Goal: Task Accomplishment & Management: Manage account settings

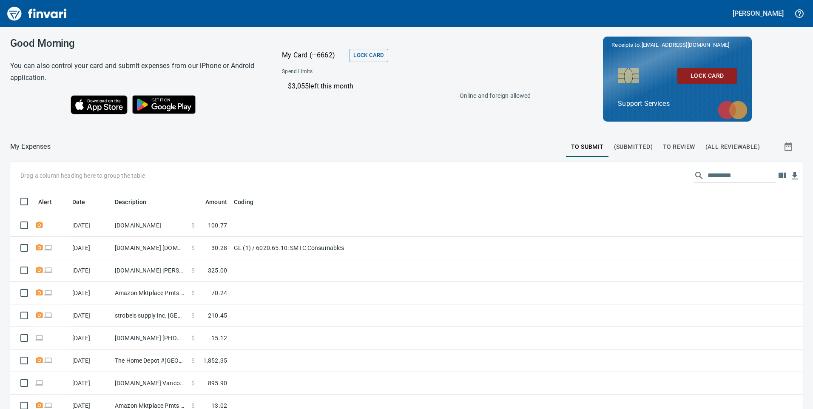
scroll to position [309, 774]
click at [672, 145] on span "To Review" at bounding box center [679, 147] width 32 height 11
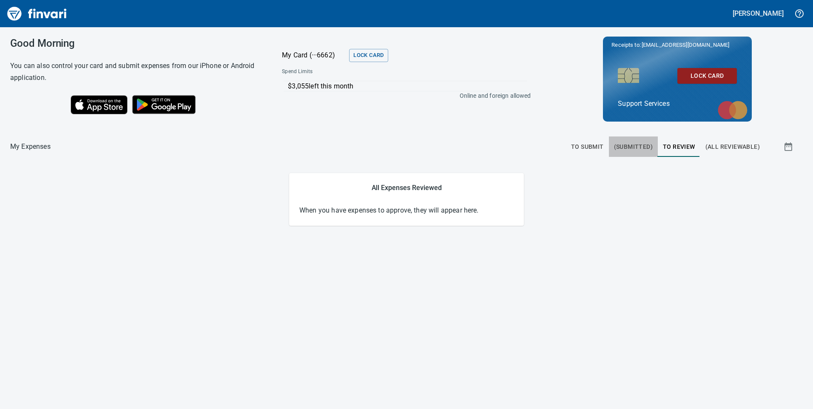
click at [651, 146] on span "(Submitted)" at bounding box center [633, 147] width 39 height 11
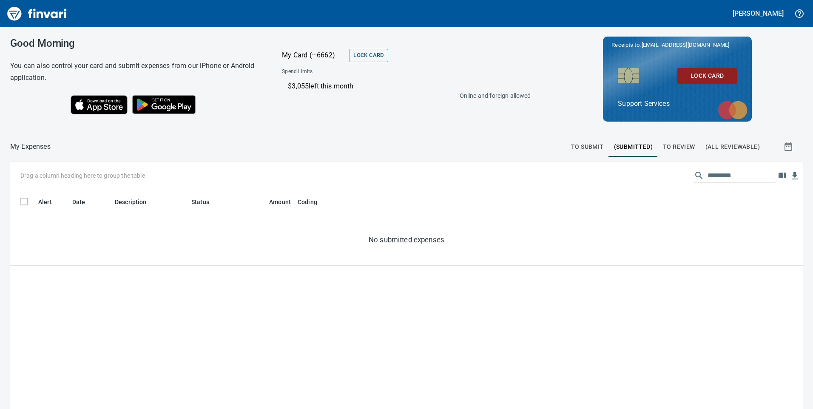
scroll to position [309, 780]
click at [673, 142] on span "To Review" at bounding box center [679, 147] width 32 height 11
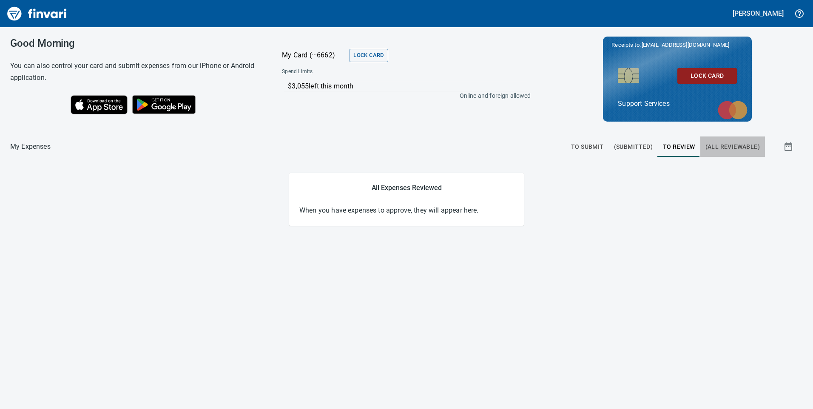
click at [723, 144] on span "(All Reviewable)" at bounding box center [733, 147] width 54 height 11
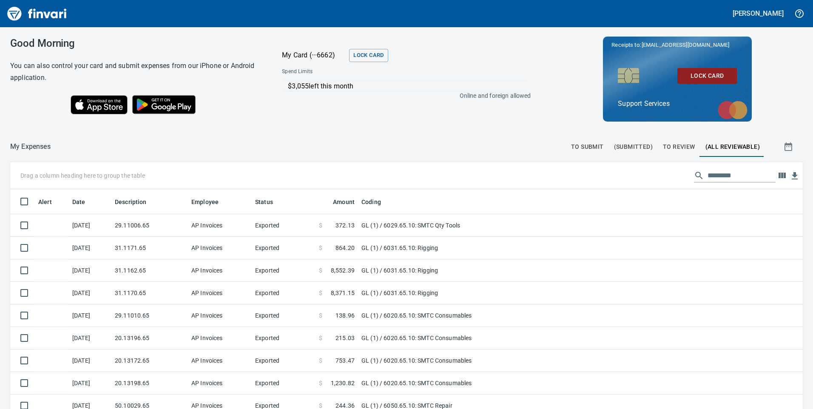
scroll to position [1, 1]
click at [732, 171] on input "text" at bounding box center [742, 176] width 68 height 14
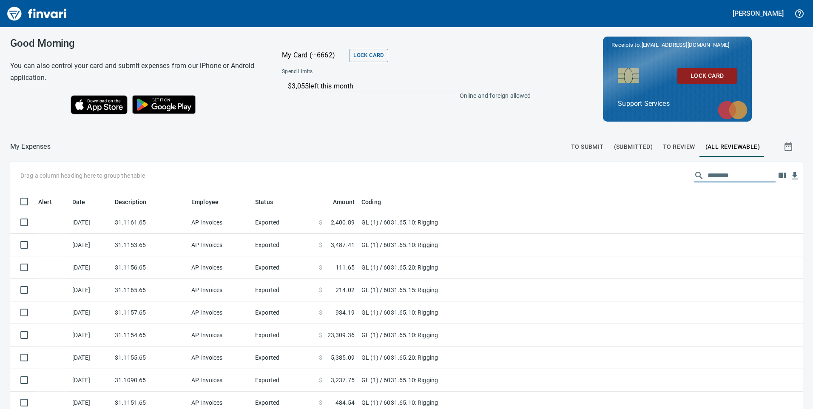
scroll to position [96, 0]
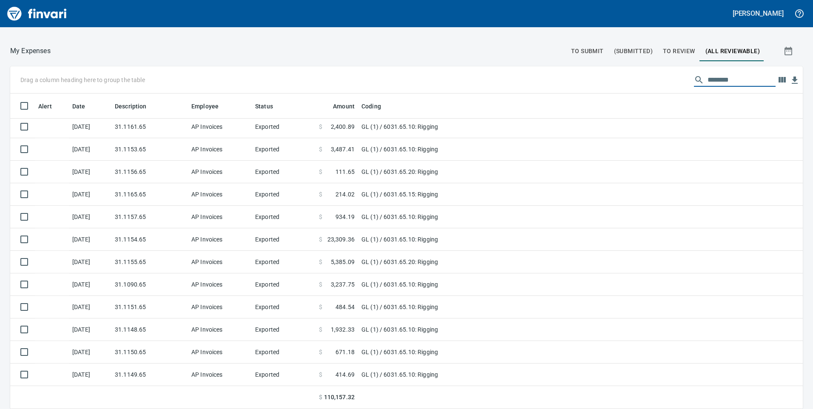
type input "********"
click at [785, 49] on icon "button" at bounding box center [789, 51] width 8 height 9
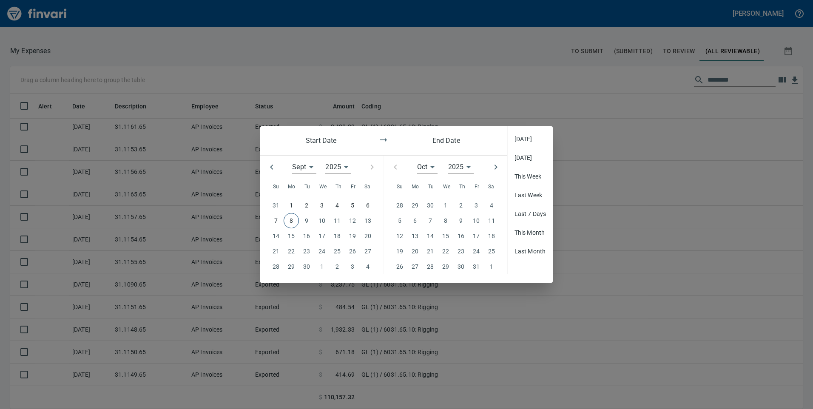
click at [274, 167] on icon "button" at bounding box center [272, 167] width 10 height 10
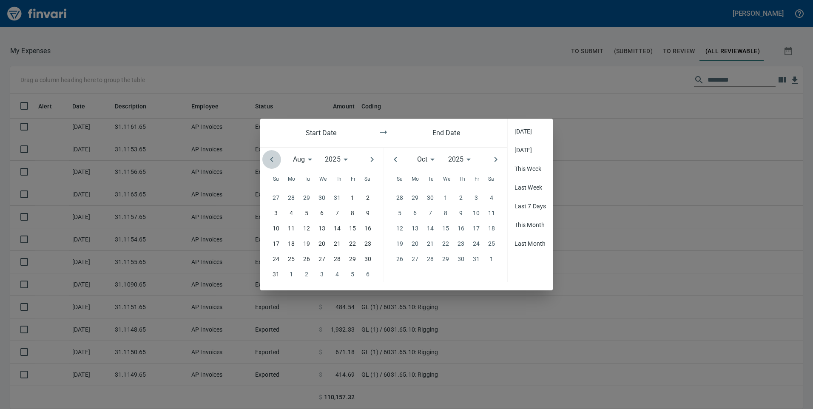
click at [274, 167] on button "button" at bounding box center [271, 159] width 19 height 19
type input "*"
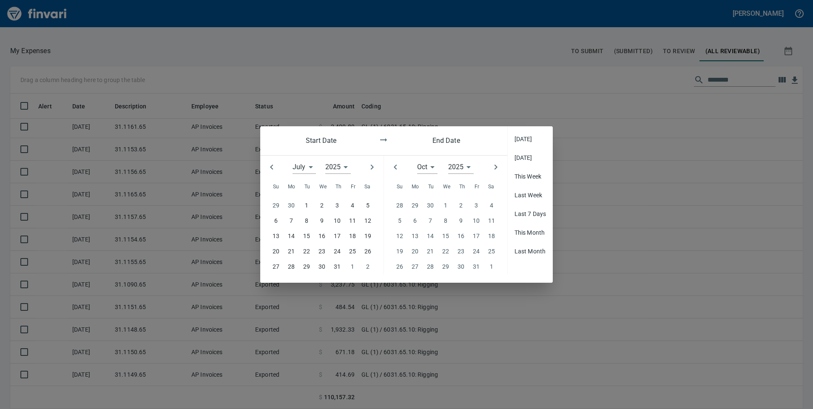
click at [305, 201] on p "1" at bounding box center [306, 205] width 3 height 9
click at [498, 165] on icon "button" at bounding box center [496, 167] width 10 height 10
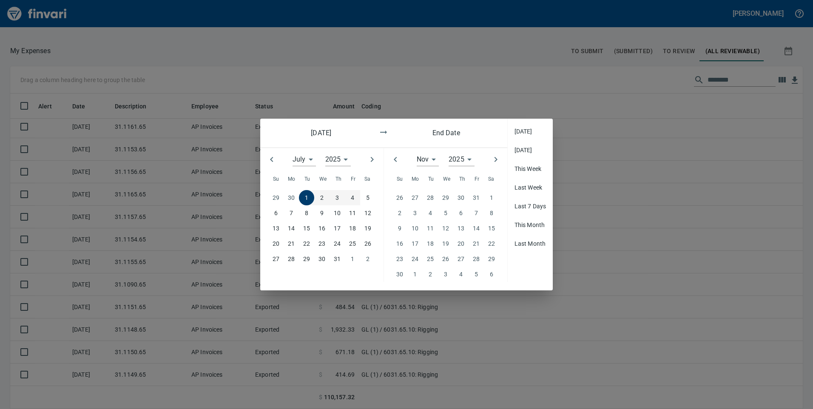
click at [498, 165] on button "button" at bounding box center [496, 159] width 19 height 19
type input "**"
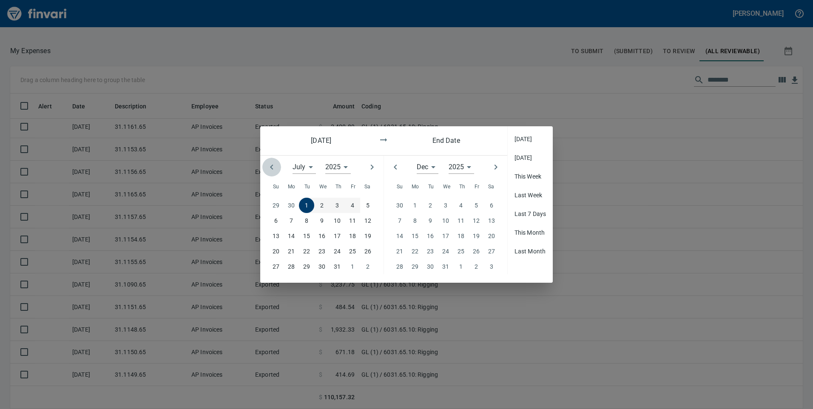
click at [267, 164] on icon "button" at bounding box center [272, 167] width 10 height 10
click at [268, 164] on icon "button" at bounding box center [272, 167] width 10 height 10
type input "*"
click at [492, 167] on icon "button" at bounding box center [496, 167] width 10 height 10
type input "*"
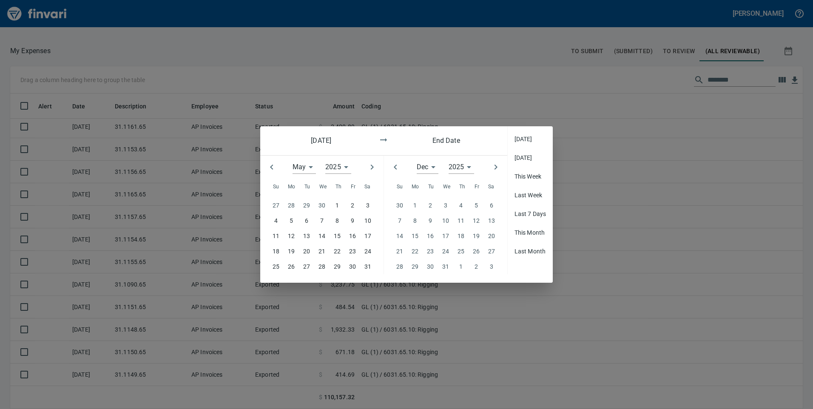
type input "****"
click at [373, 168] on icon "button" at bounding box center [372, 167] width 3 height 5
click at [371, 167] on icon "button" at bounding box center [372, 167] width 10 height 10
type input "*"
click at [393, 164] on icon "button" at bounding box center [396, 167] width 10 height 10
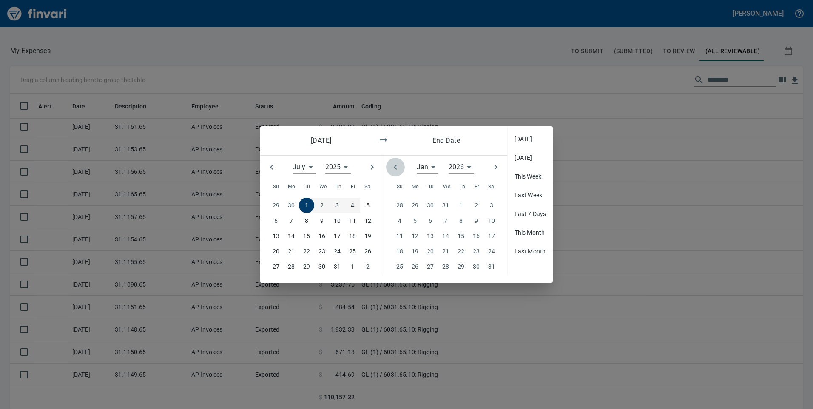
type input "**"
type input "****"
click at [393, 164] on icon "button" at bounding box center [396, 167] width 10 height 10
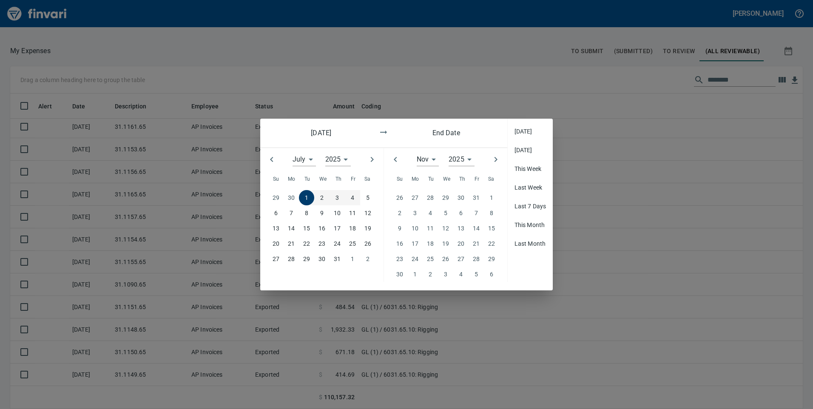
click at [393, 164] on icon "button" at bounding box center [396, 159] width 10 height 10
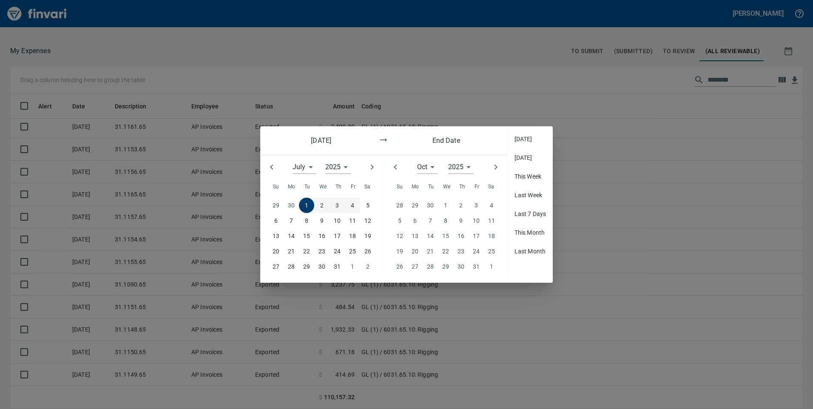
click at [393, 164] on icon "button" at bounding box center [396, 167] width 10 height 10
type input "*"
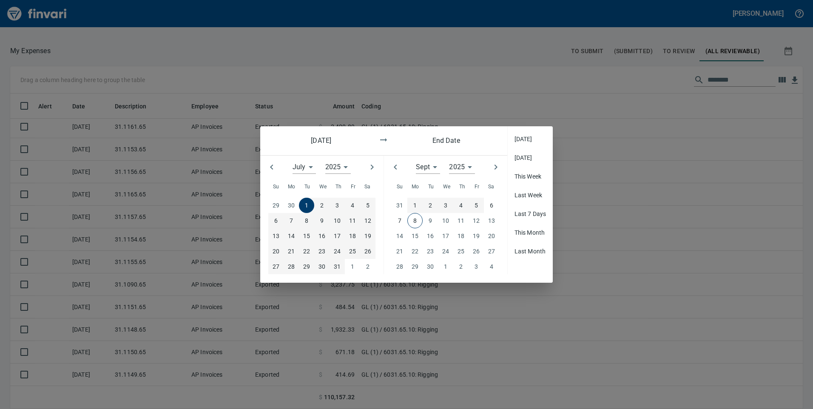
click at [475, 205] on p "5" at bounding box center [476, 205] width 3 height 9
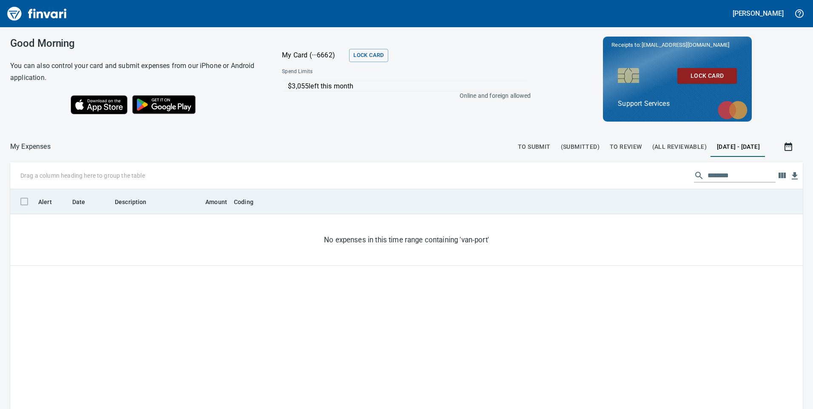
scroll to position [309, 774]
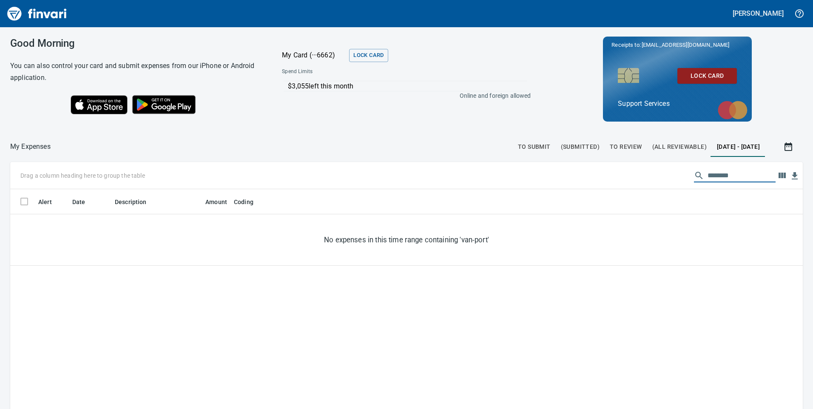
click at [754, 179] on input "********" at bounding box center [742, 176] width 68 height 14
drag, startPoint x: 729, startPoint y: 175, endPoint x: 707, endPoint y: 175, distance: 22.1
click at [708, 175] on input "********" at bounding box center [742, 176] width 68 height 14
type input "********"
click at [653, 149] on span "(All Reviewable)" at bounding box center [680, 147] width 54 height 11
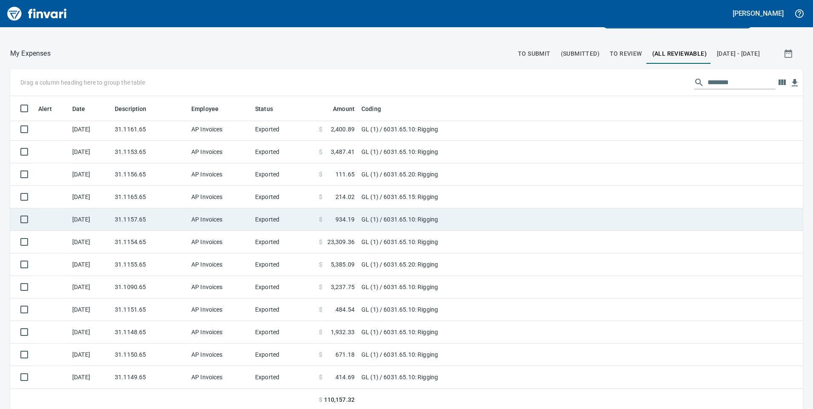
scroll to position [96, 0]
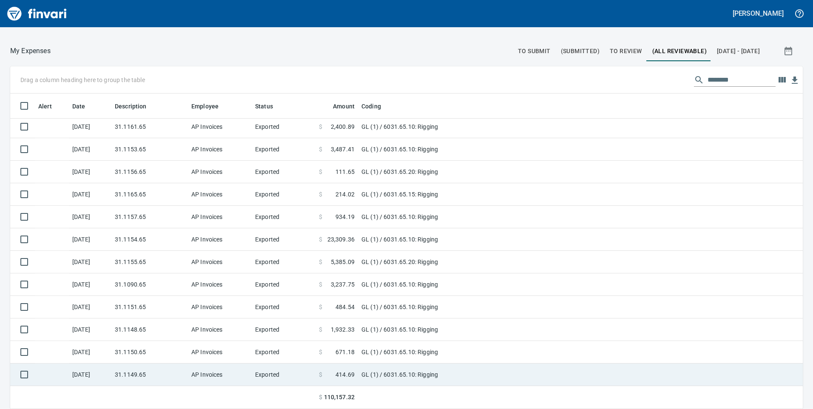
click at [386, 371] on td "GL (1) / 6031.65.10: Rigging" at bounding box center [464, 375] width 213 height 23
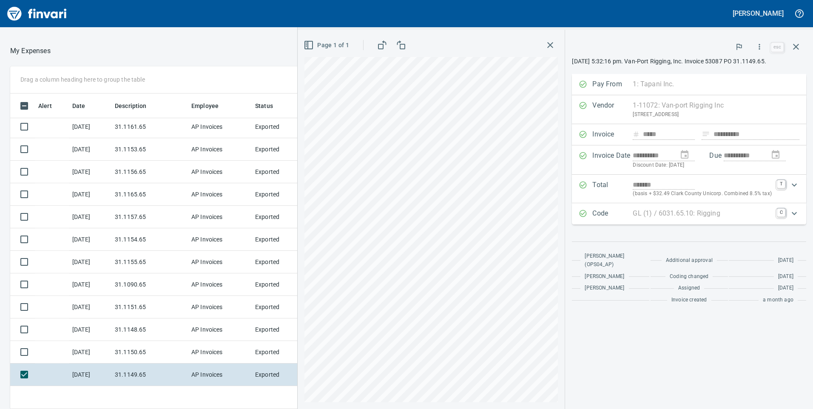
scroll to position [309, 561]
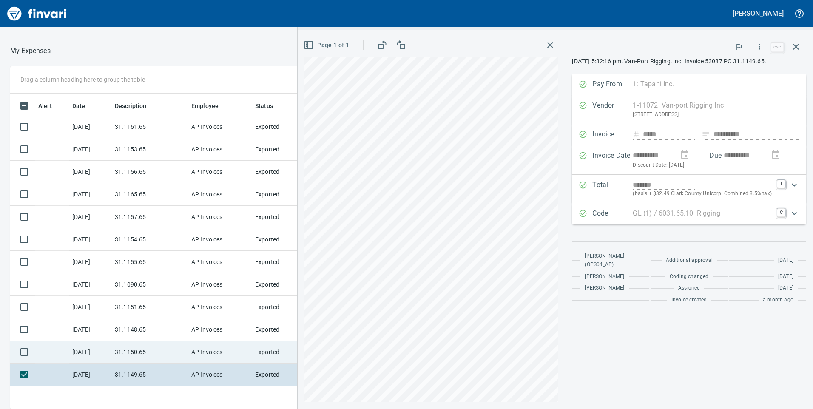
click at [178, 355] on td "31.1150.65" at bounding box center [149, 352] width 77 height 23
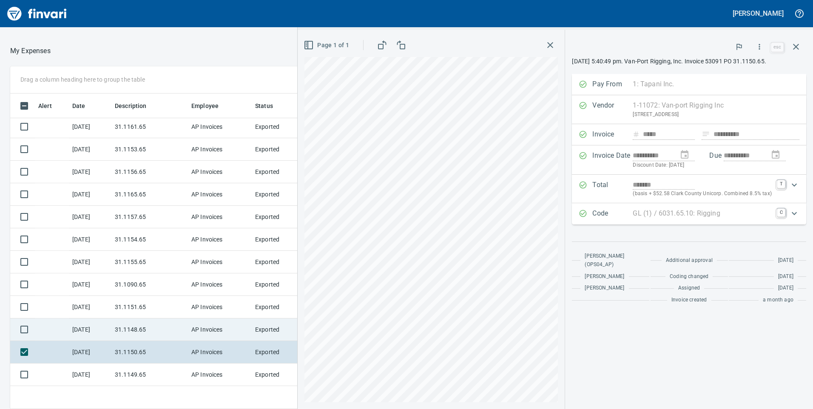
click at [203, 325] on td "AP Invoices" at bounding box center [220, 330] width 64 height 23
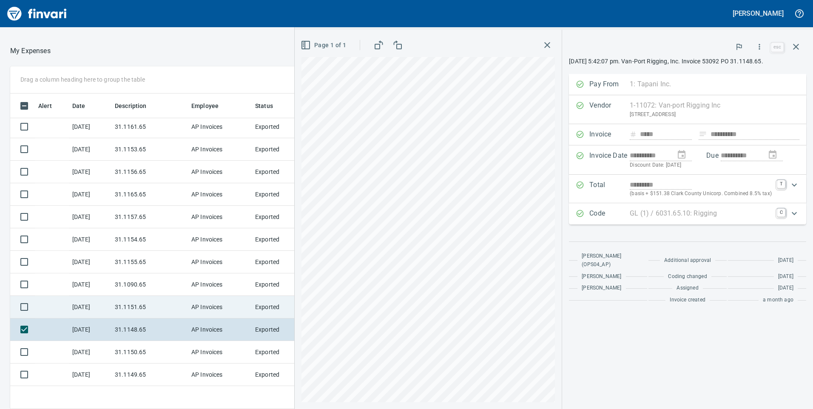
click at [179, 306] on td "31.1151.65" at bounding box center [149, 307] width 77 height 23
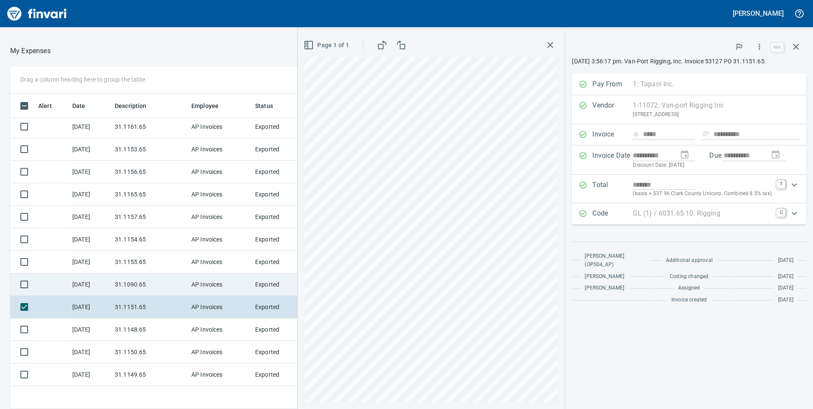
click at [166, 278] on td "31.1090.65" at bounding box center [149, 285] width 77 height 23
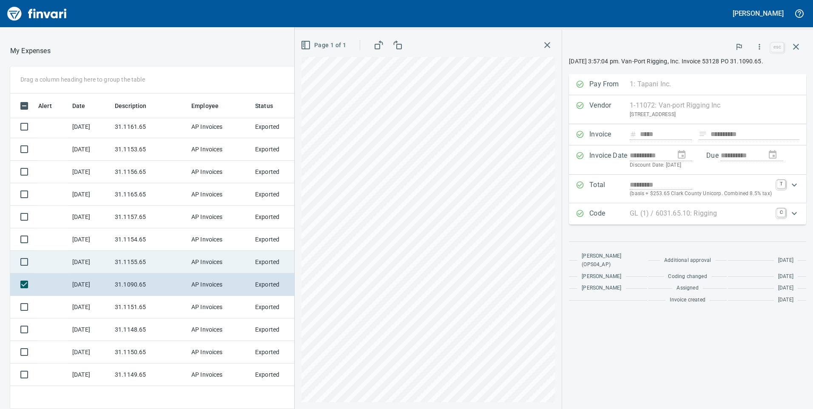
click at [175, 252] on td "31.1155.65" at bounding box center [149, 262] width 77 height 23
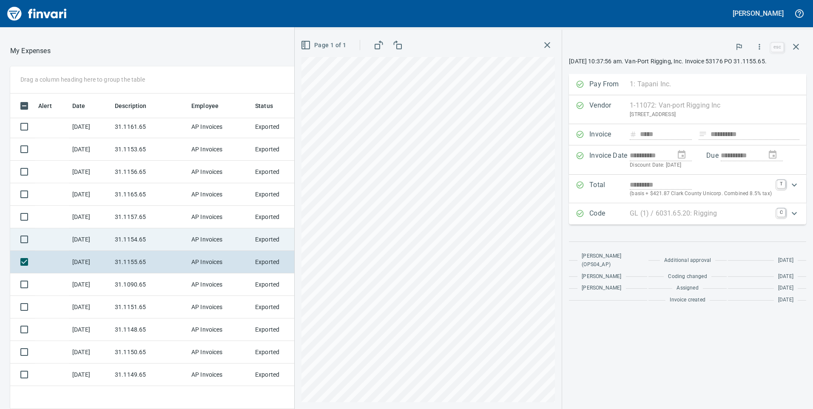
click at [208, 241] on td "AP Invoices" at bounding box center [220, 239] width 64 height 23
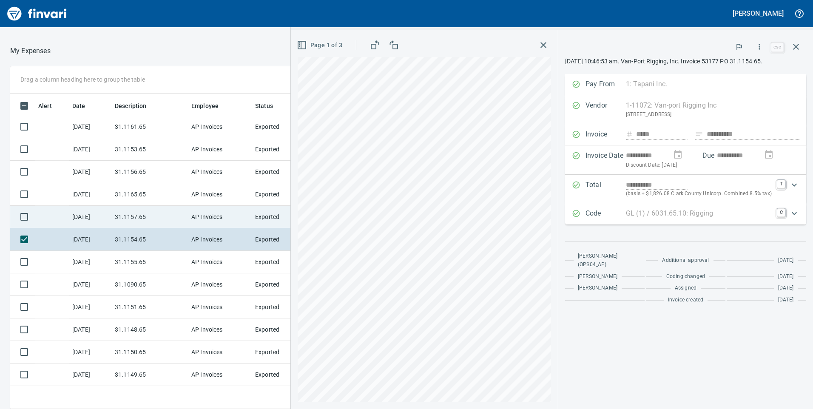
click at [216, 216] on td "AP Invoices" at bounding box center [220, 217] width 64 height 23
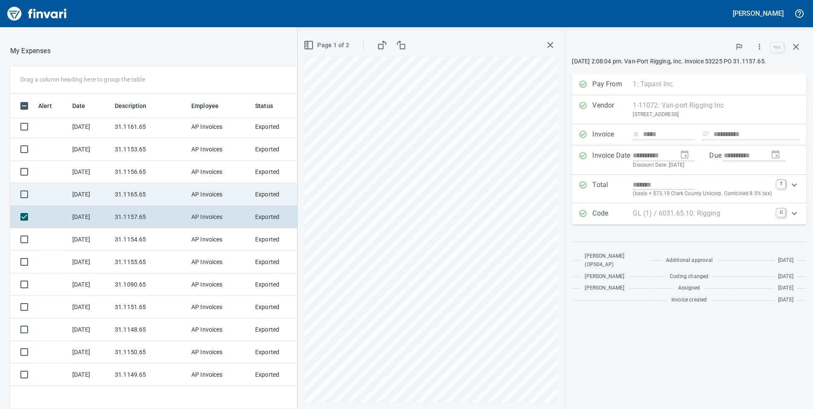
click at [141, 186] on td "31.1165.65" at bounding box center [149, 194] width 77 height 23
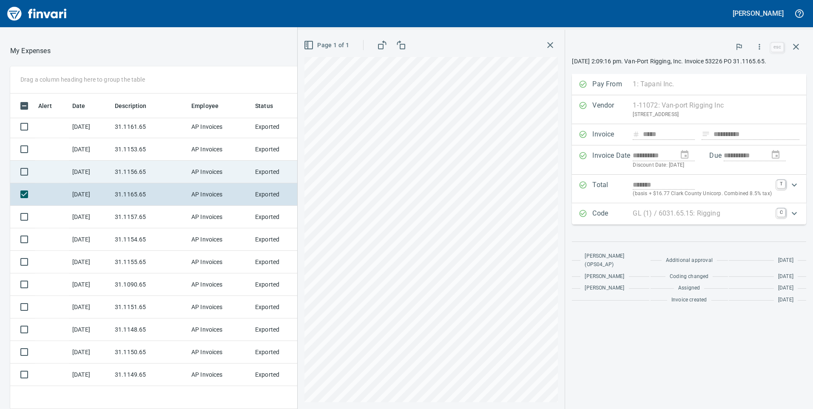
click at [154, 170] on td "31.1156.65" at bounding box center [149, 172] width 77 height 23
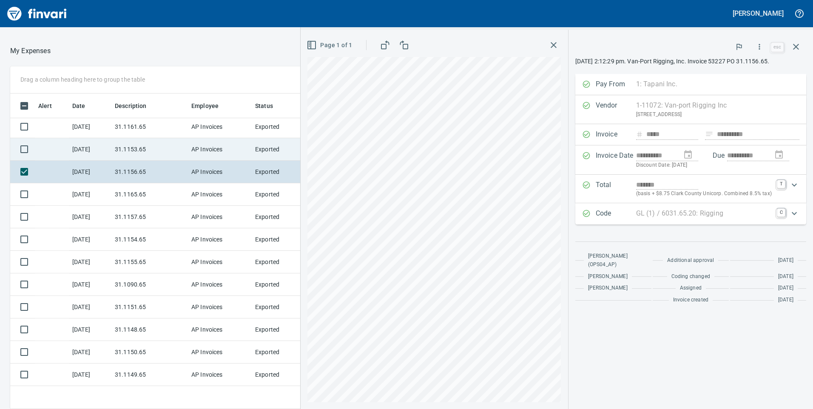
click at [180, 149] on td "31.1153.65" at bounding box center [149, 149] width 77 height 23
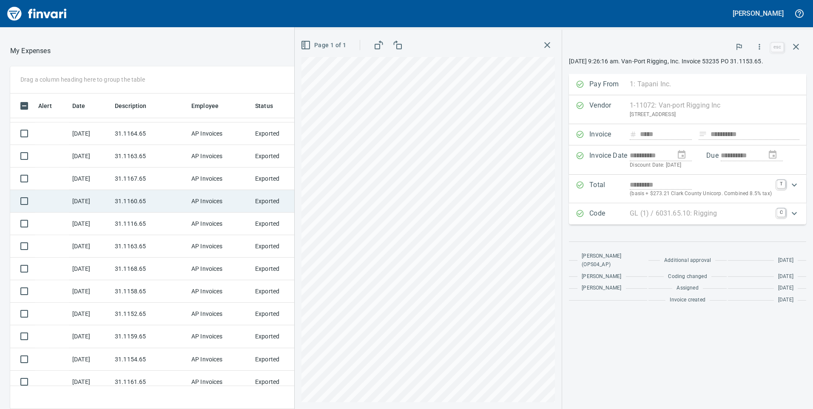
scroll to position [106, 0]
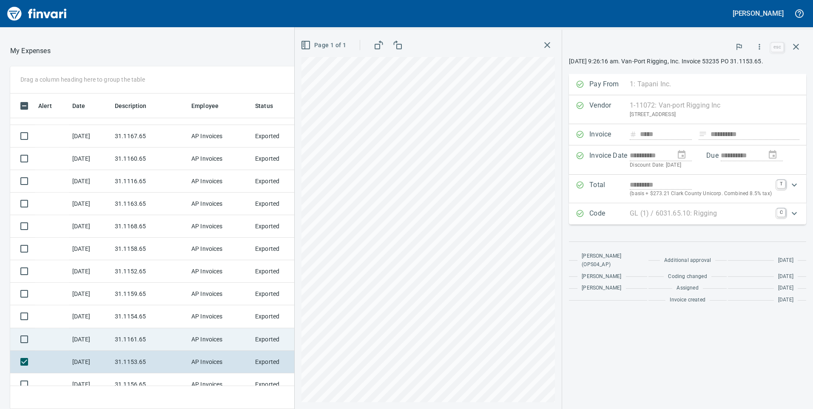
click at [142, 333] on td "31.1161.65" at bounding box center [149, 339] width 77 height 23
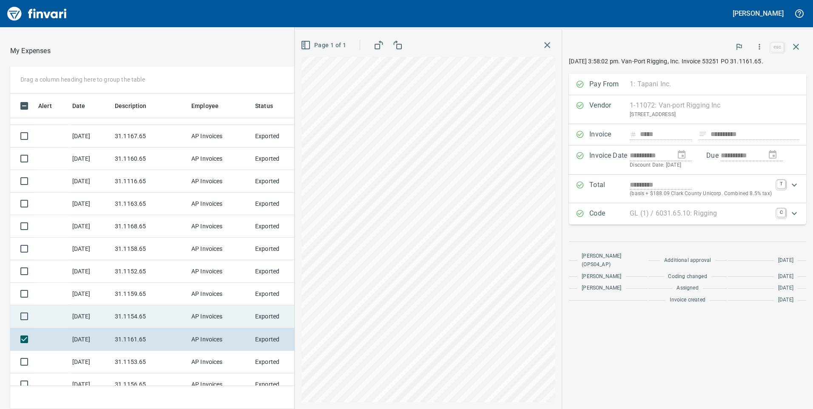
click at [123, 312] on td "31.1154.65" at bounding box center [149, 316] width 77 height 23
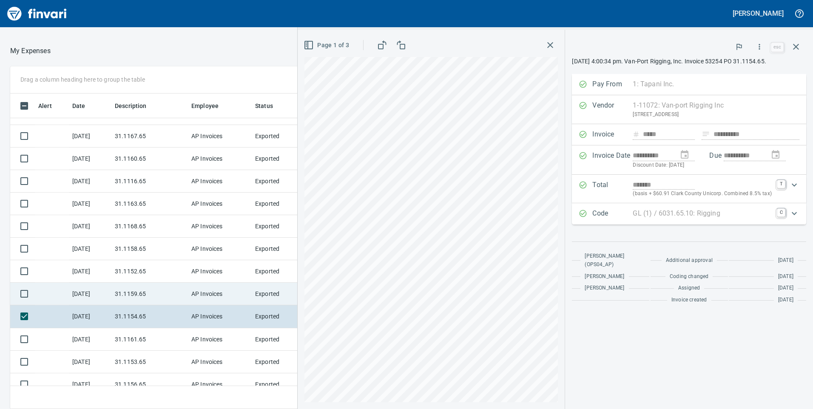
click at [165, 288] on td "31.1159.65" at bounding box center [149, 294] width 77 height 23
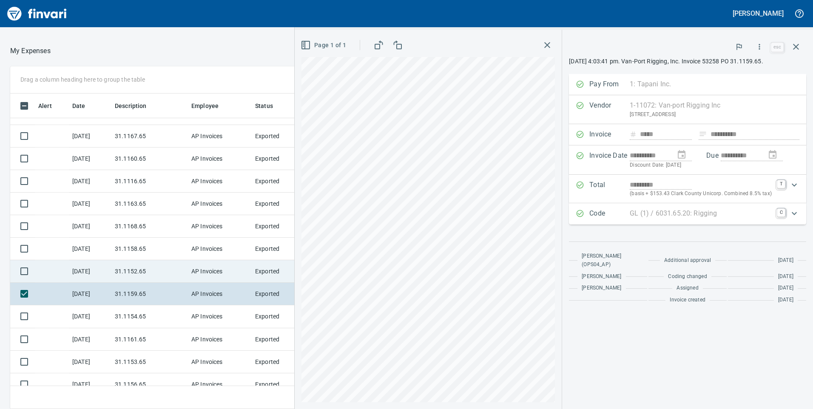
click at [173, 266] on td "31.1152.65" at bounding box center [149, 271] width 77 height 23
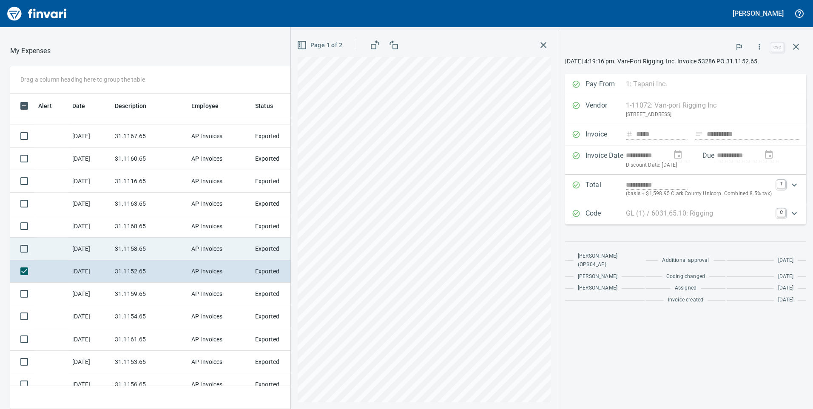
click at [164, 239] on td "31.1158.65" at bounding box center [149, 249] width 77 height 23
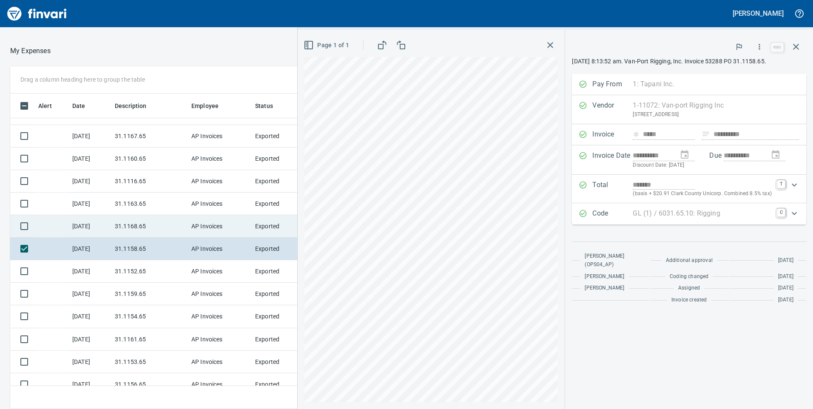
click at [127, 223] on td "31.1168.65" at bounding box center [149, 226] width 77 height 23
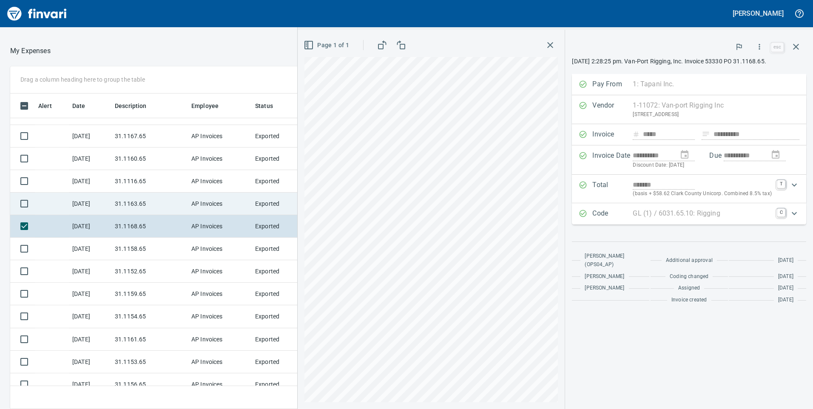
click at [182, 210] on td "31.1163.65" at bounding box center [149, 204] width 77 height 23
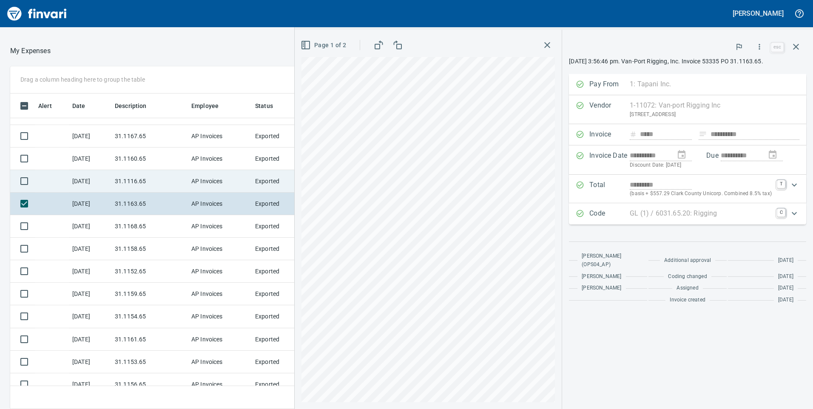
click at [240, 184] on td "AP Invoices" at bounding box center [220, 181] width 64 height 23
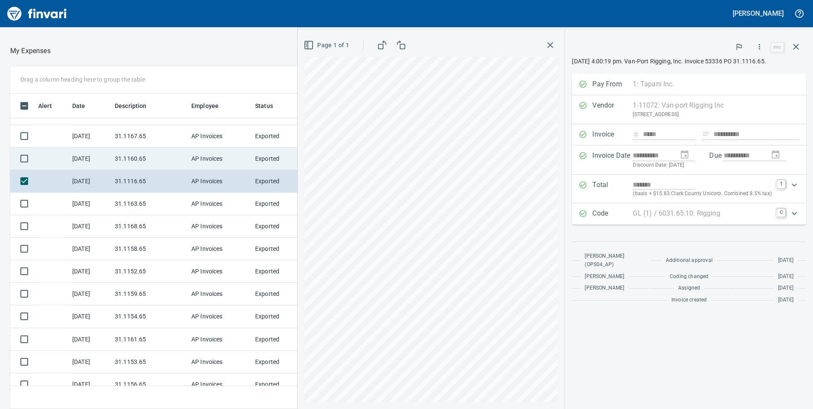
click at [108, 160] on td "[DATE]" at bounding box center [90, 159] width 43 height 23
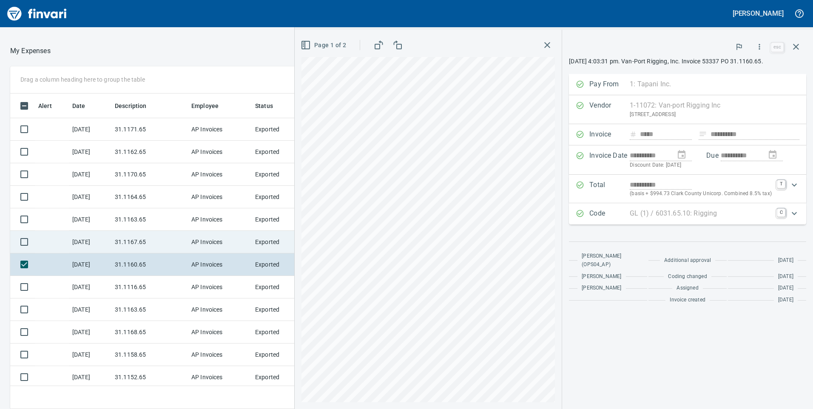
click at [207, 240] on td "AP Invoices" at bounding box center [220, 242] width 64 height 23
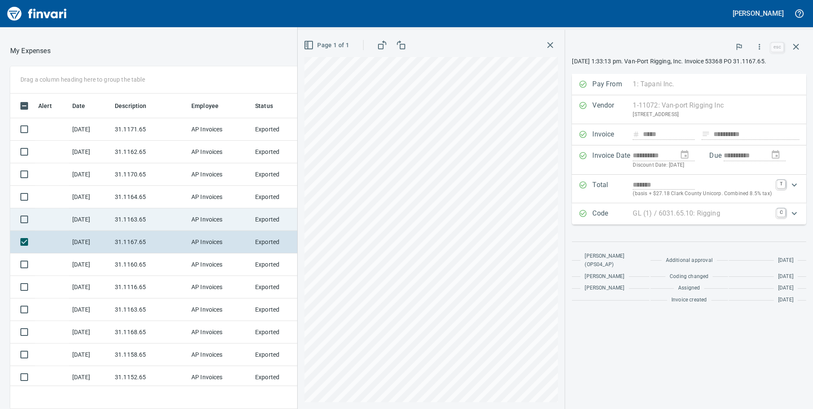
click at [194, 219] on td "AP Invoices" at bounding box center [220, 219] width 64 height 23
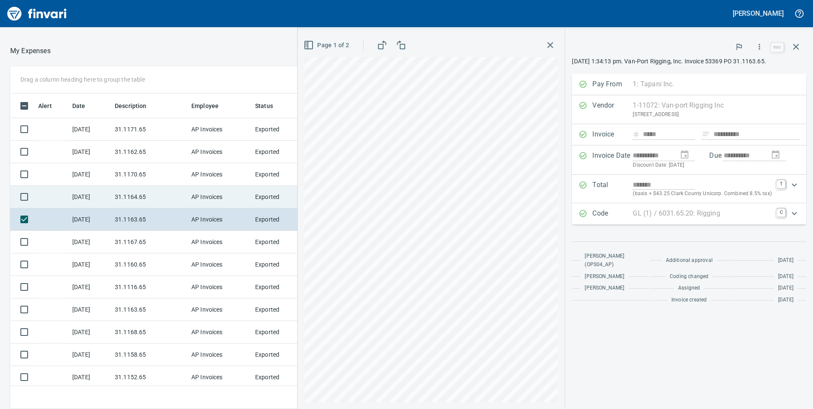
click at [158, 198] on td "31.1164.65" at bounding box center [149, 197] width 77 height 23
